Goal: Transaction & Acquisition: Download file/media

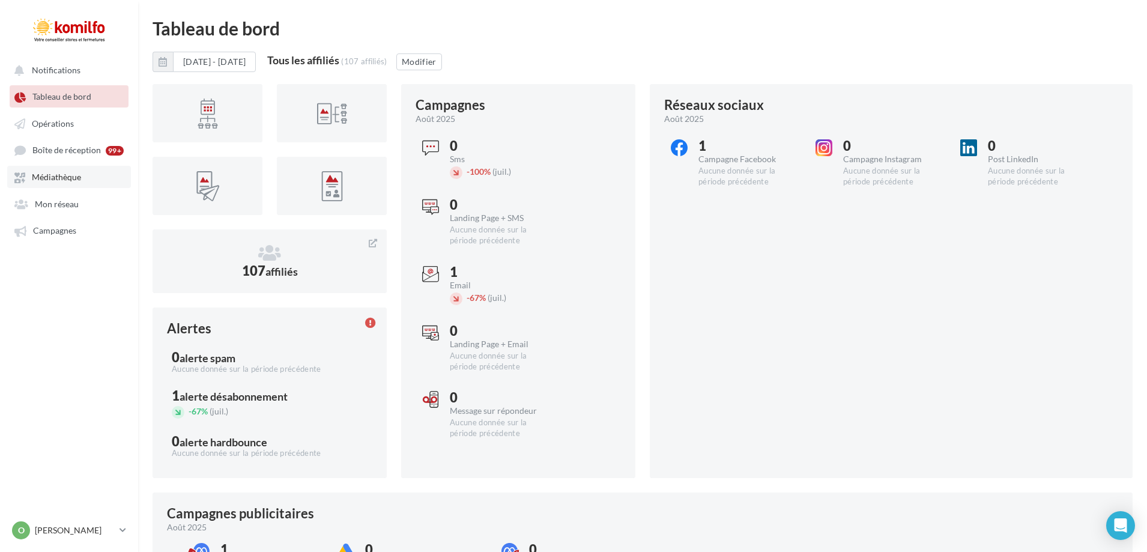
click at [59, 180] on span "Médiathèque" at bounding box center [56, 177] width 49 height 10
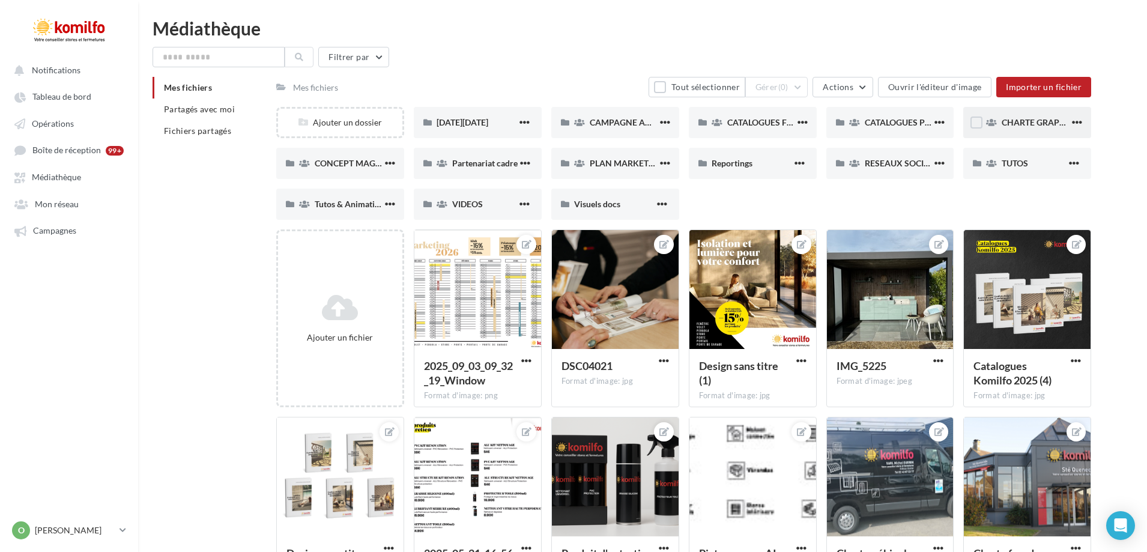
click at [1016, 126] on span "CHARTE GRAPHIQUE" at bounding box center [1044, 122] width 84 height 10
click at [342, 170] on div "CONCEPT MAGASIN" at bounding box center [340, 163] width 128 height 31
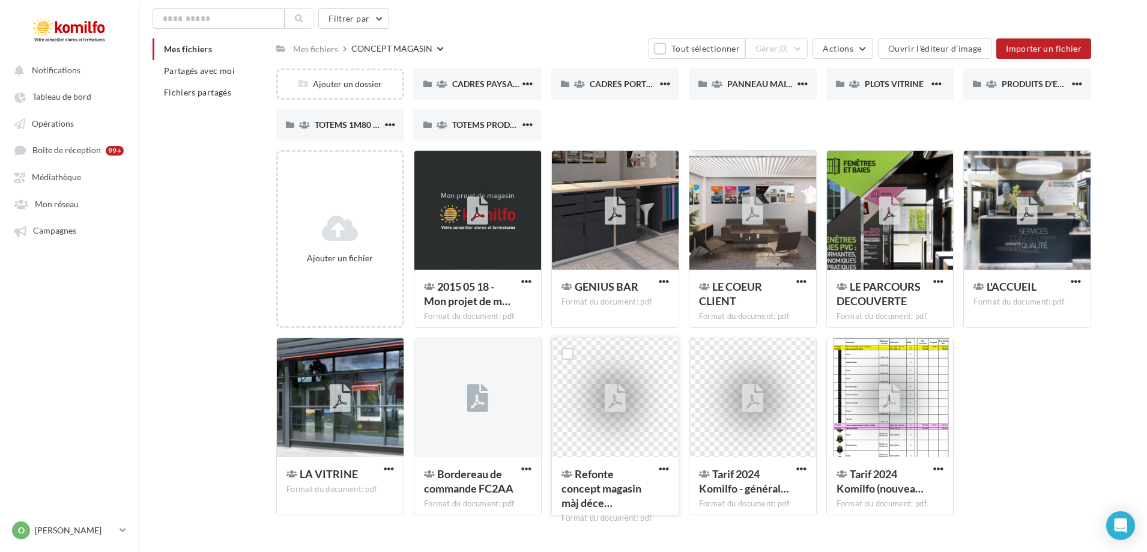
scroll to position [63, 0]
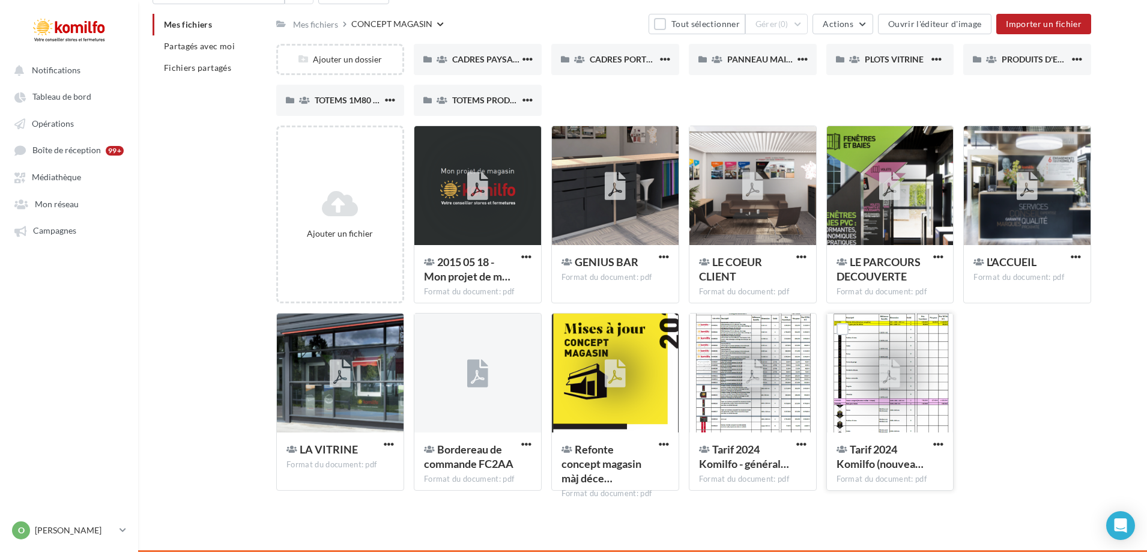
click at [865, 419] on div at bounding box center [890, 373] width 127 height 120
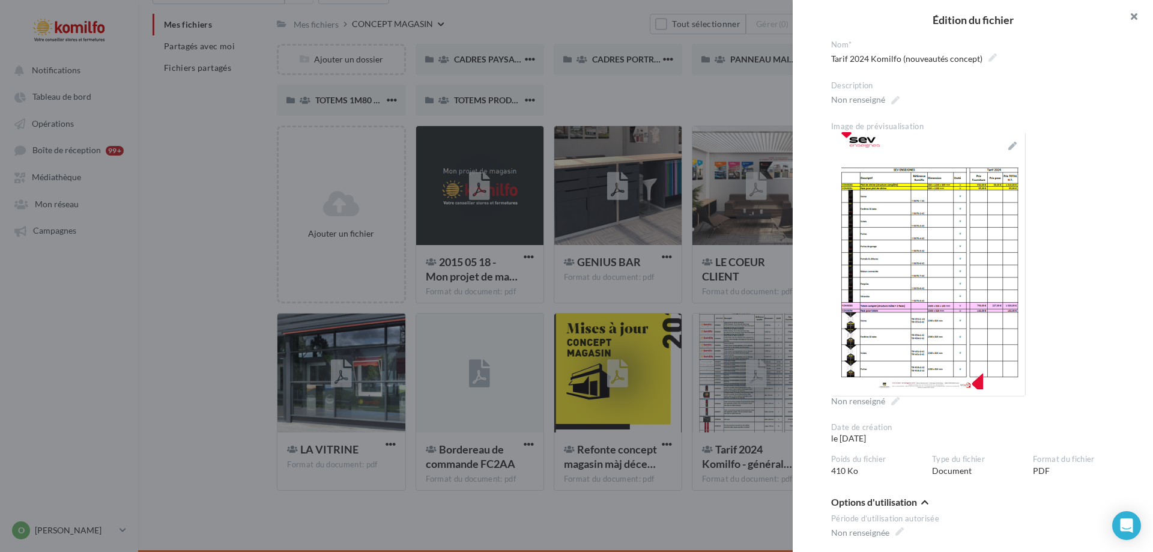
click at [1137, 18] on button "button" at bounding box center [1129, 18] width 48 height 36
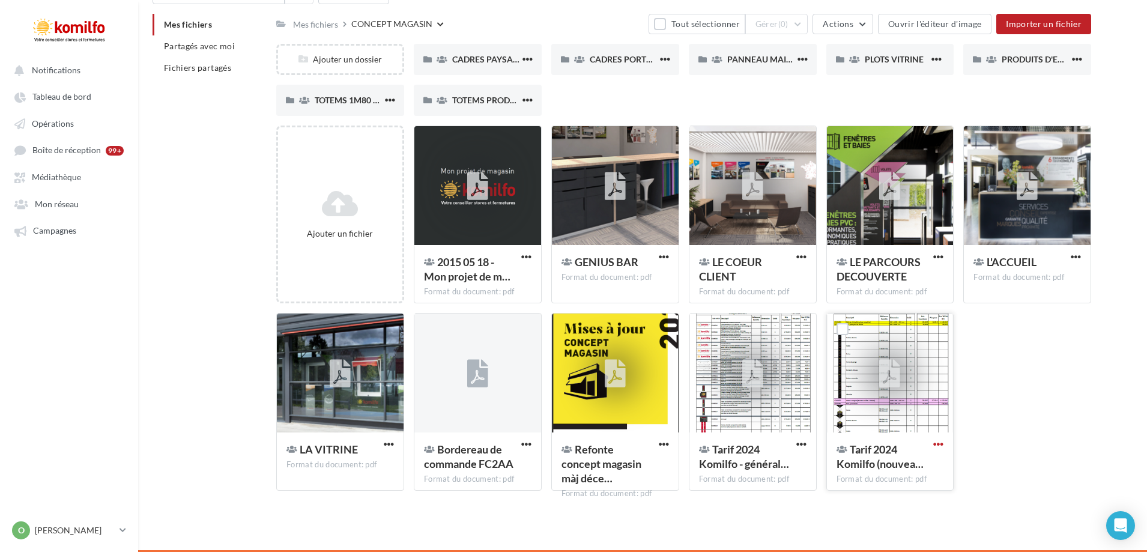
click at [937, 447] on span "button" at bounding box center [938, 444] width 10 height 10
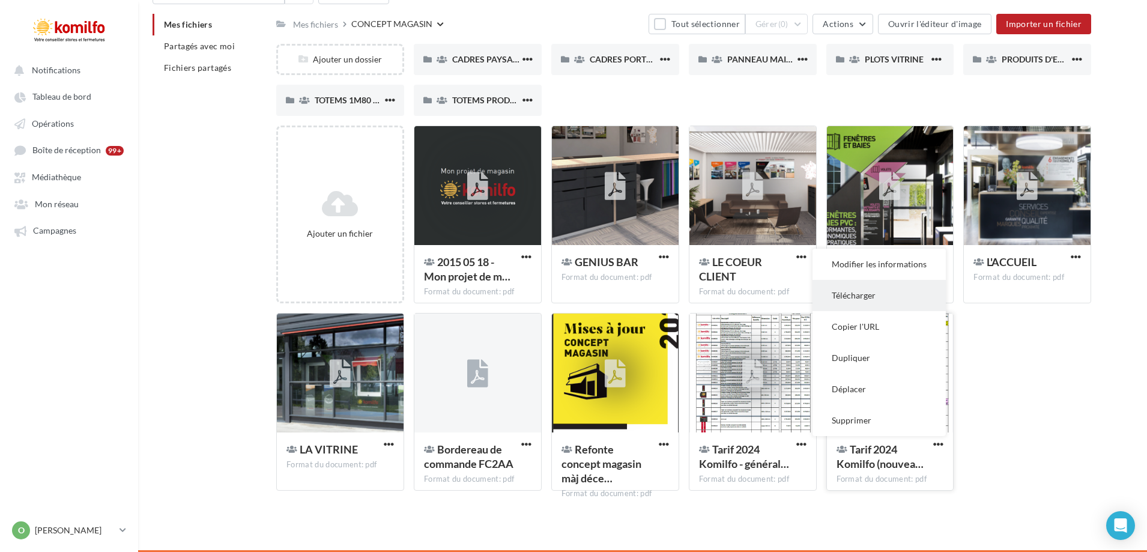
click at [856, 290] on button "Télécharger" at bounding box center [879, 295] width 133 height 31
